Goal: Task Accomplishment & Management: Manage account settings

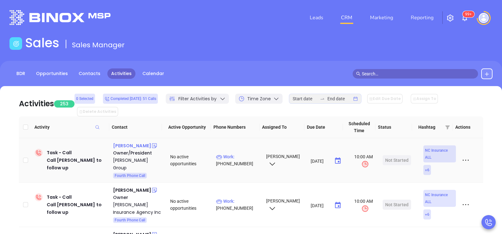
click at [134, 142] on div "[PERSON_NAME]" at bounding box center [132, 146] width 38 height 8
click at [22, 72] on link "BDR" at bounding box center [21, 74] width 16 height 10
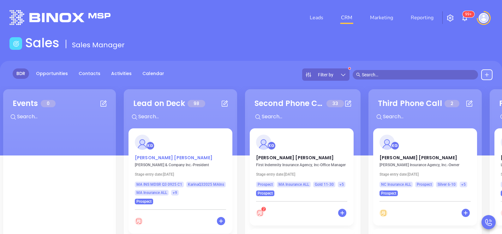
click at [153, 155] on p "[PERSON_NAME]" at bounding box center [180, 156] width 91 height 3
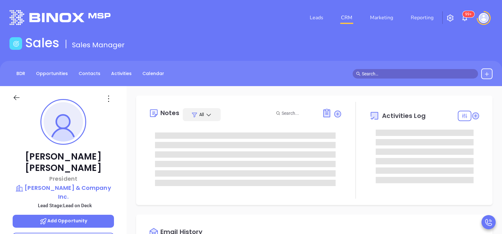
type input "[DATE]"
click at [123, 182] on div "[PERSON_NAME] President [PERSON_NAME] & Company Inc. Lead Stage: Lead on Deck A…" at bounding box center [63, 232] width 127 height 293
type input "[PERSON_NAME]"
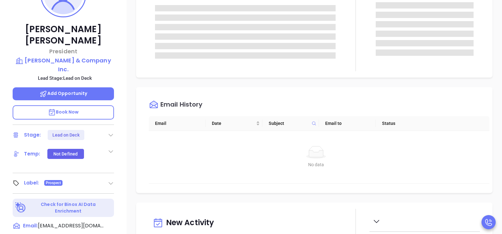
scroll to position [142, 0]
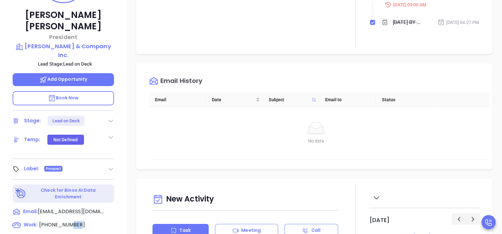
drag, startPoint x: 72, startPoint y: 197, endPoint x: 63, endPoint y: 203, distance: 11.3
click at [63, 203] on div "[PERSON_NAME] President [PERSON_NAME] & Company Inc. Lead Stage: Lead on Deck A…" at bounding box center [63, 90] width 127 height 293
click at [63, 221] on span "[PHONE_NUMBER]" at bounding box center [62, 224] width 46 height 7
type input "[PHONE_NUMBER]"
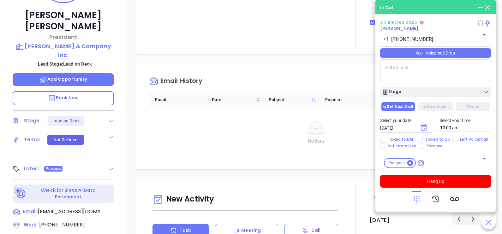
click at [452, 52] on div "Voicemail Drop" at bounding box center [435, 52] width 111 height 9
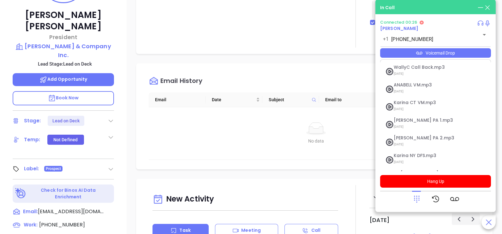
scroll to position [69, 0]
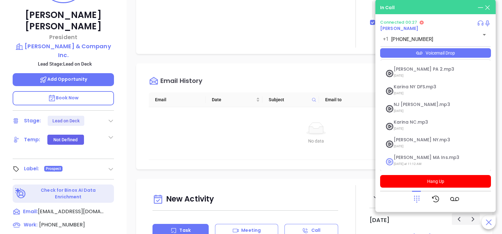
click at [423, 157] on span "[PERSON_NAME] MA Ins.mp3" at bounding box center [428, 157] width 68 height 5
checkbox input "true"
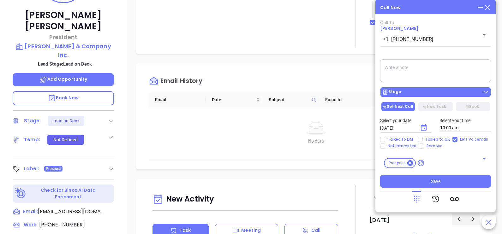
click at [428, 90] on div "Stage" at bounding box center [435, 92] width 107 height 6
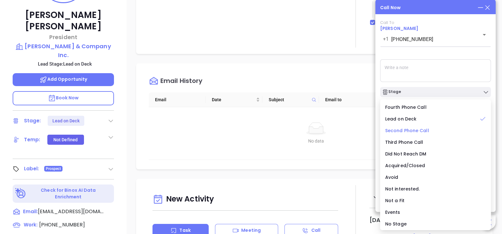
click at [418, 131] on span "Second Phone Call" at bounding box center [407, 131] width 44 height 6
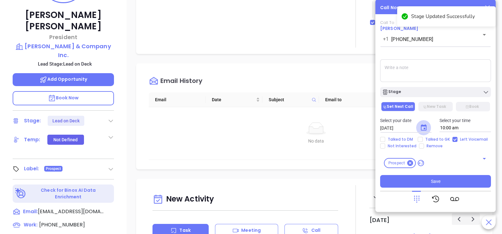
click at [423, 132] on button "Choose date, selected date is Sep 30, 2025" at bounding box center [423, 127] width 15 height 15
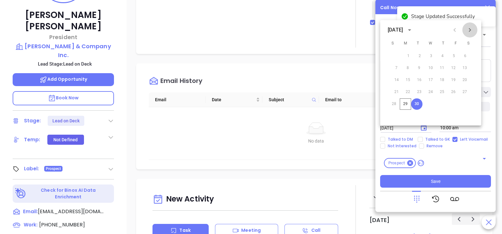
click at [467, 30] on icon "Next month" at bounding box center [470, 30] width 8 height 8
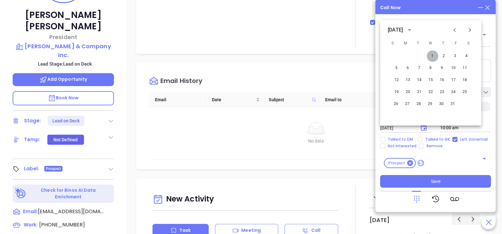
click at [433, 56] on button "1" at bounding box center [432, 56] width 11 height 11
type input "[DATE]"
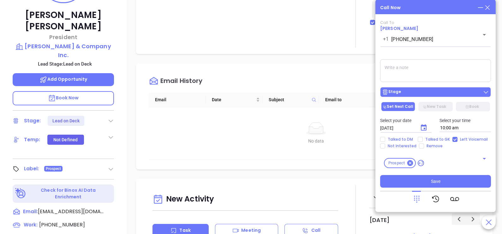
click at [437, 95] on div "Stage" at bounding box center [435, 92] width 107 height 6
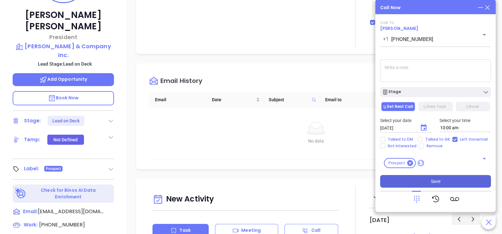
drag, startPoint x: 427, startPoint y: 77, endPoint x: 454, endPoint y: 179, distance: 106.2
click at [454, 179] on div "Call To [PERSON_NAME] [PHONE_NUMBER] ​ Voicemail Drop Stage Set Next Call New T…" at bounding box center [435, 104] width 111 height 168
click at [454, 179] on button "Save" at bounding box center [435, 181] width 111 height 13
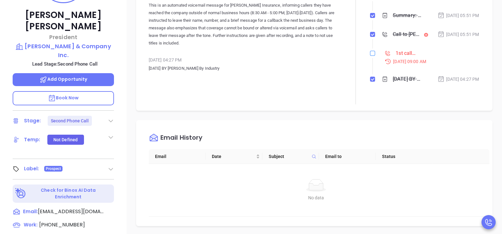
click at [370, 56] on input "checkbox" at bounding box center [372, 53] width 5 height 5
checkbox input "true"
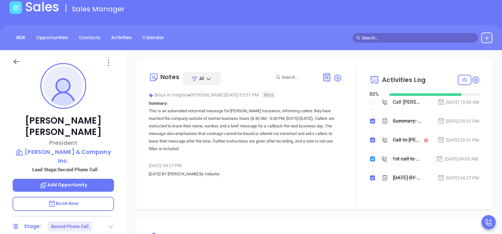
scroll to position [0, 0]
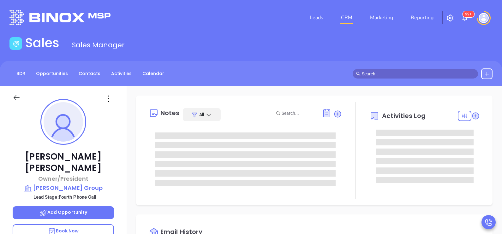
type input "[DATE]"
type input "[PERSON_NAME]"
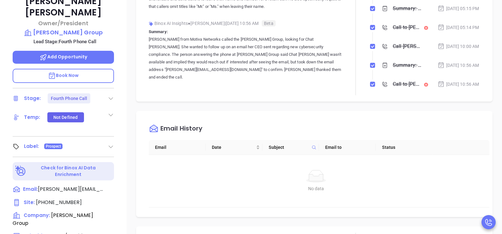
scroll to position [158, 0]
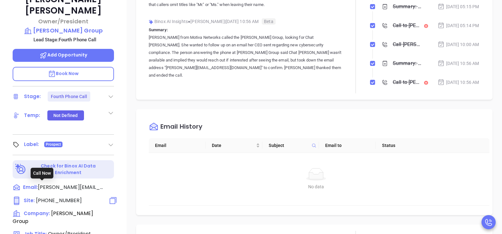
click at [69, 197] on span "[PHONE_NUMBER]" at bounding box center [59, 200] width 46 height 7
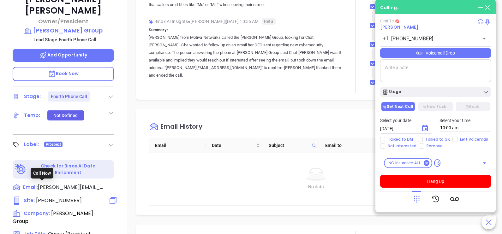
type input "[PHONE_NUMBER]"
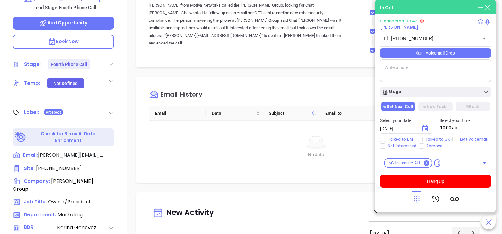
scroll to position [190, 0]
click at [446, 50] on div "Voicemail Drop" at bounding box center [435, 52] width 111 height 9
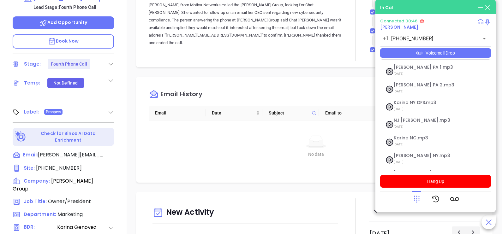
scroll to position [69, 0]
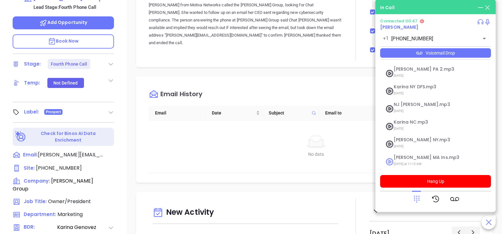
click at [414, 158] on span "[PERSON_NAME] MA Ins.mp3" at bounding box center [428, 157] width 68 height 5
checkbox input "true"
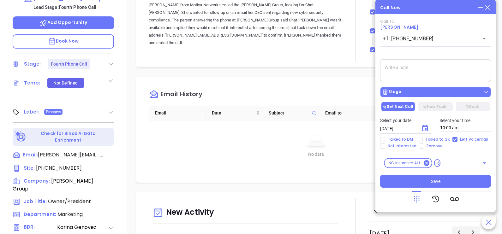
click at [467, 97] on button "Stage" at bounding box center [435, 92] width 111 height 10
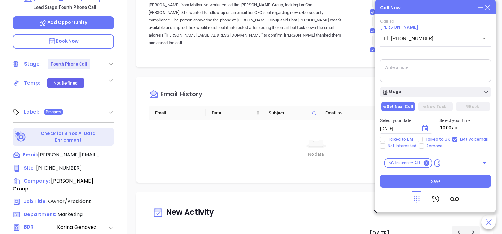
click at [124, 177] on div "Chad Laymon Owner/President Laymon Group Lead Stage: Fourth Phone Call Add Oppo…" at bounding box center [63, 42] width 127 height 293
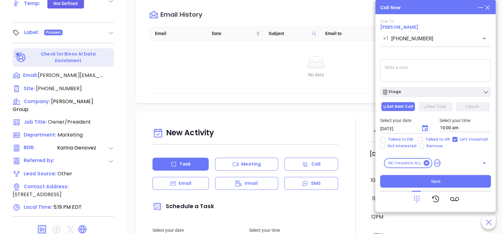
scroll to position [253, 0]
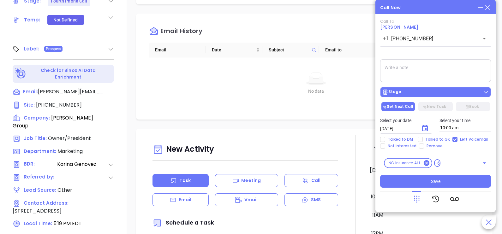
click at [404, 95] on div "Stage" at bounding box center [435, 92] width 107 height 6
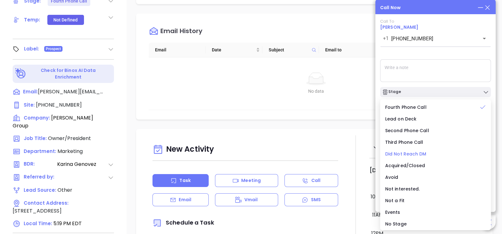
click at [417, 153] on span "Did Not Reach DM" at bounding box center [405, 154] width 41 height 6
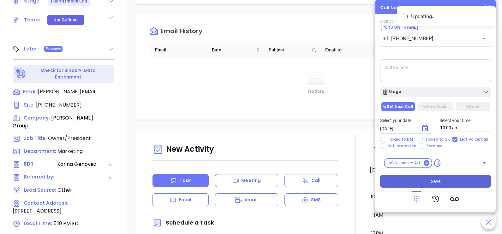
click at [439, 182] on span "Save" at bounding box center [435, 181] width 9 height 7
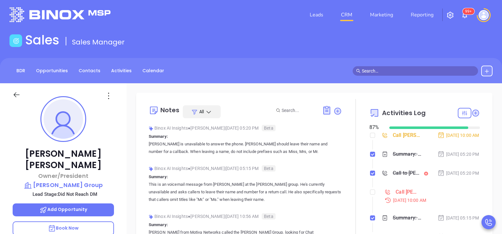
scroll to position [1, 0]
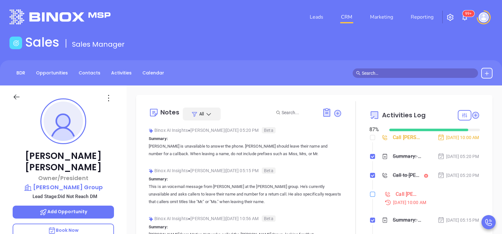
click at [371, 197] on input "checkbox" at bounding box center [372, 194] width 5 height 5
checkbox input "true"
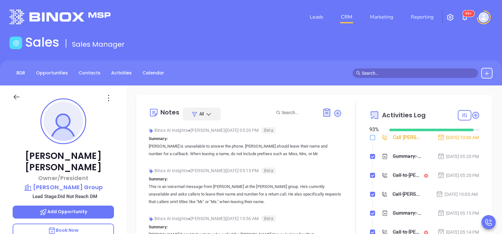
click at [370, 138] on input "checkbox" at bounding box center [372, 137] width 5 height 5
checkbox input "true"
